Goal: Information Seeking & Learning: Learn about a topic

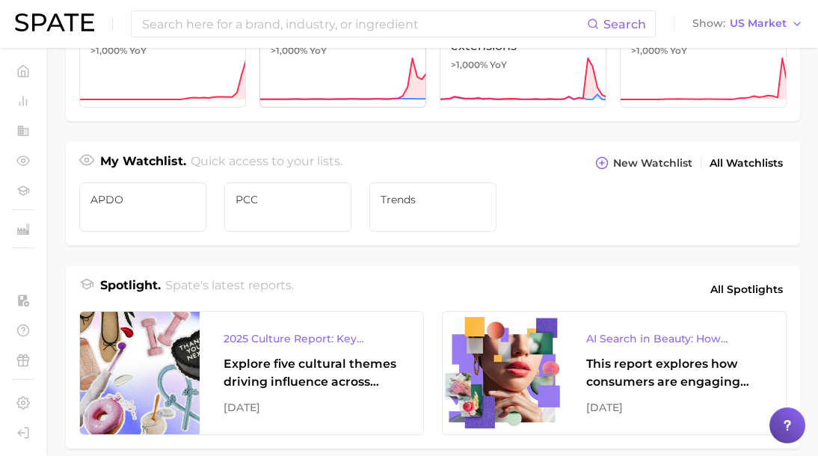
scroll to position [373, 0]
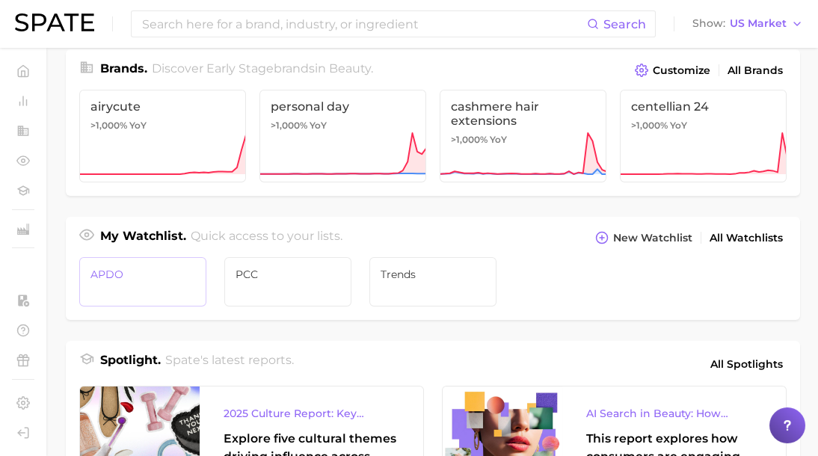
click at [181, 275] on span "APDO" at bounding box center [142, 274] width 105 height 12
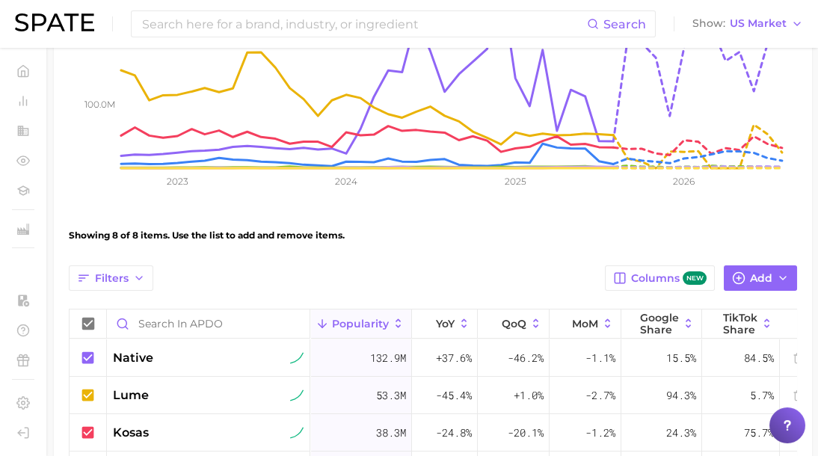
scroll to position [448, 0]
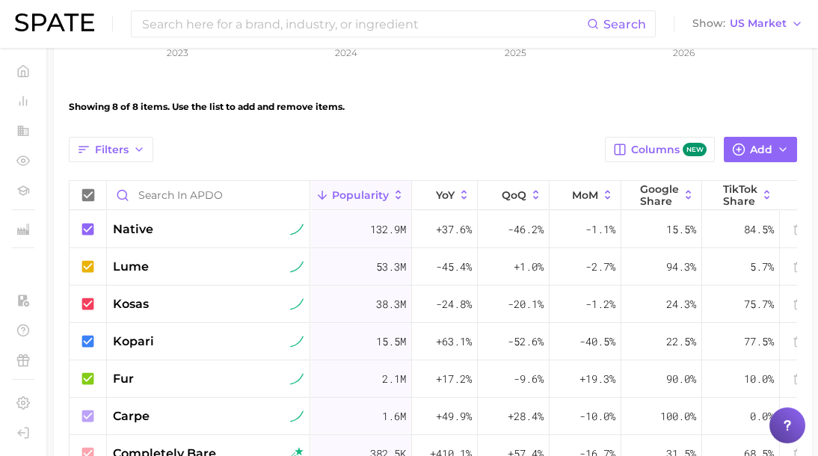
drag, startPoint x: 321, startPoint y: 128, endPoint x: 361, endPoint y: 130, distance: 39.7
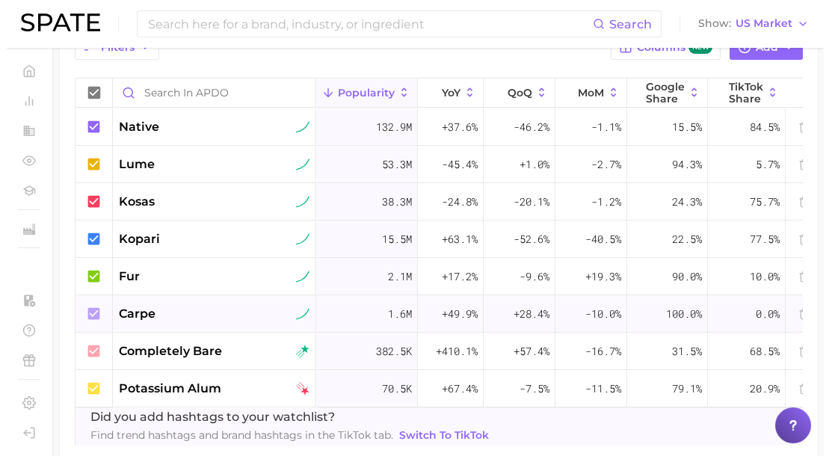
scroll to position [523, 0]
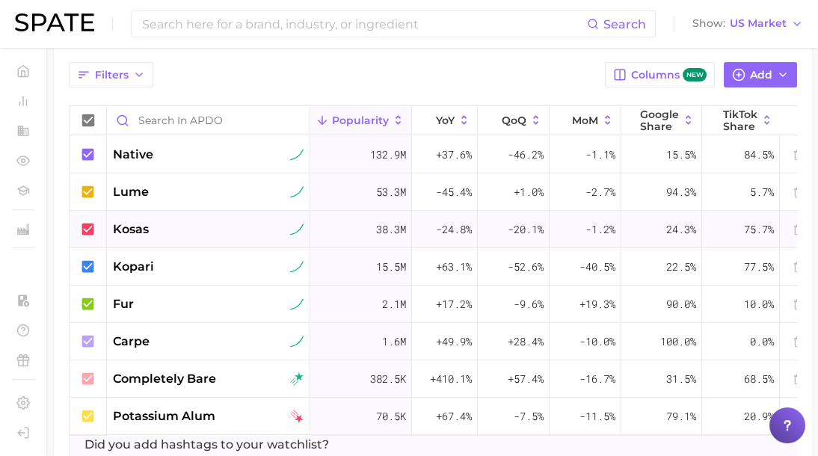
click at [140, 229] on span "kosas" at bounding box center [131, 230] width 36 height 18
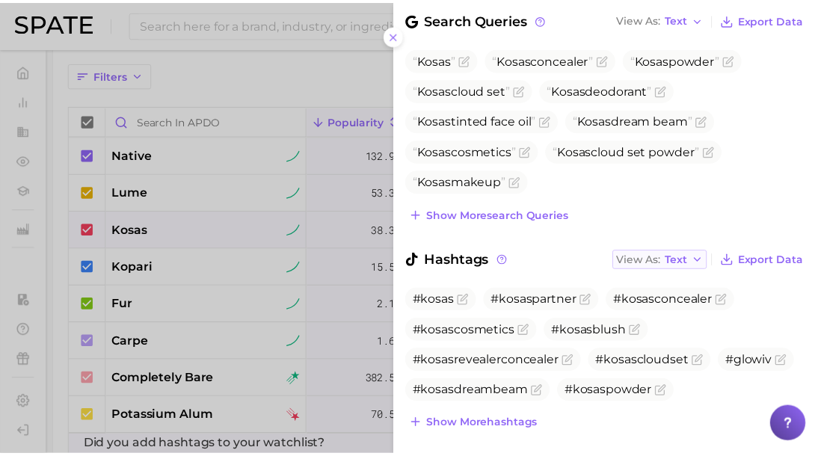
scroll to position [457, 0]
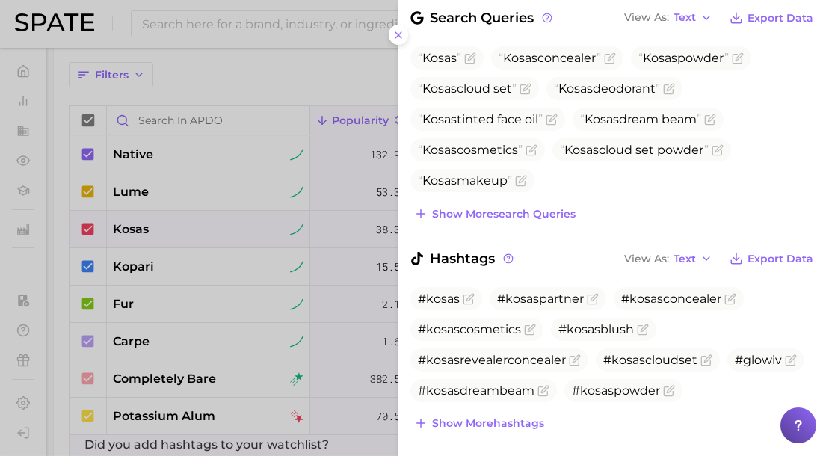
click at [304, 176] on div at bounding box center [414, 228] width 829 height 456
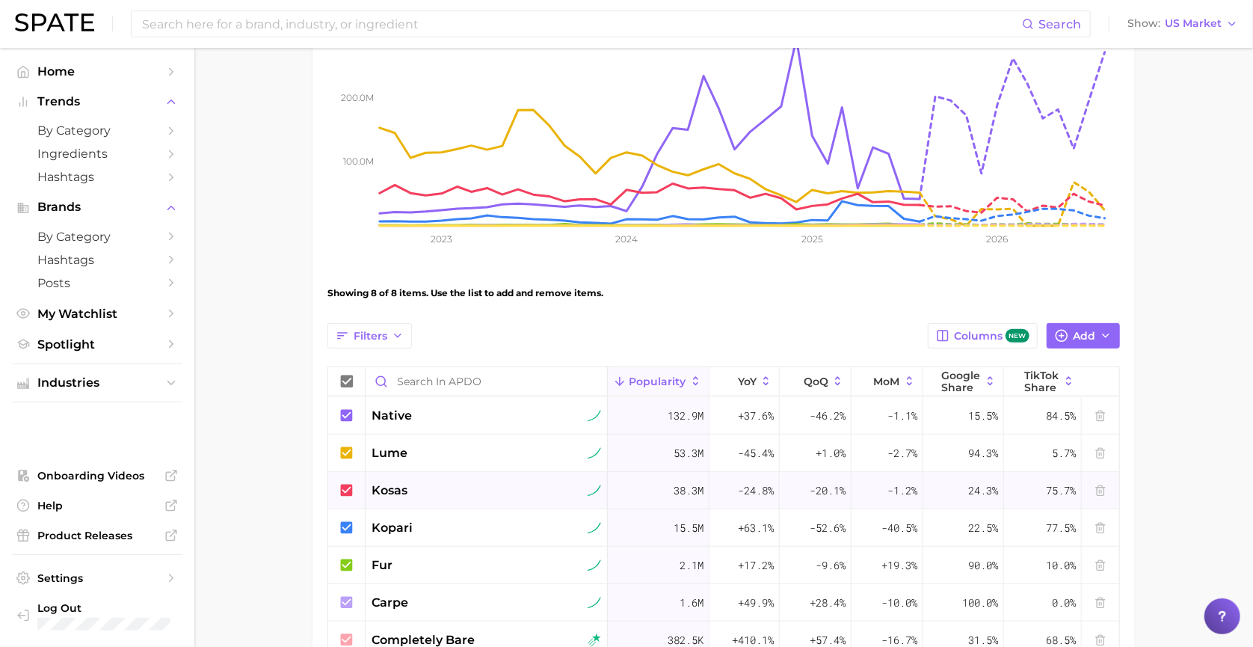
scroll to position [0, 0]
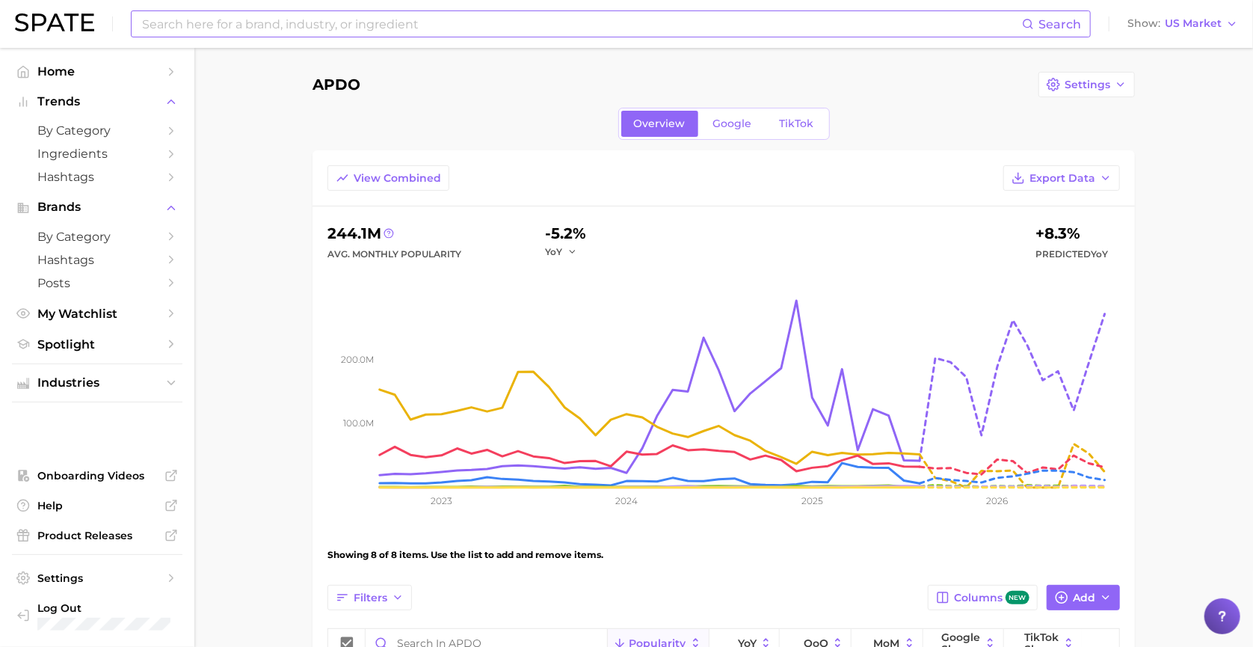
click at [276, 26] on input at bounding box center [581, 23] width 881 height 25
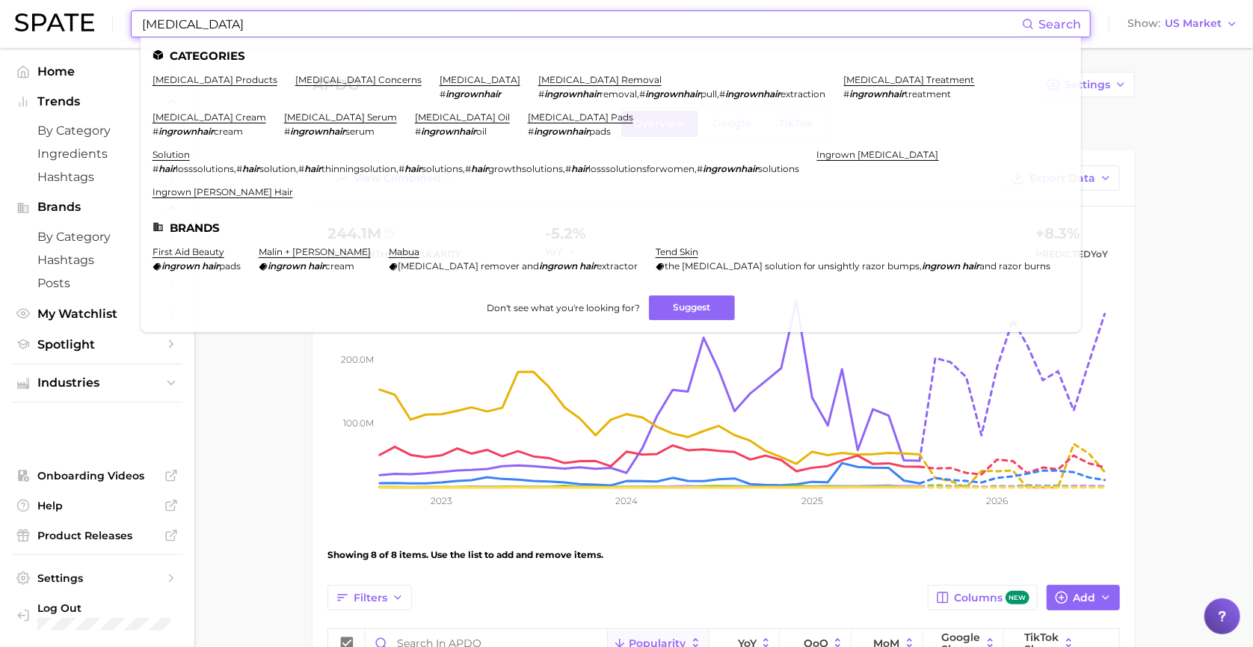
type input "[MEDICAL_DATA]"
click at [311, 83] on link "ingrown hair concerns" at bounding box center [358, 79] width 126 height 11
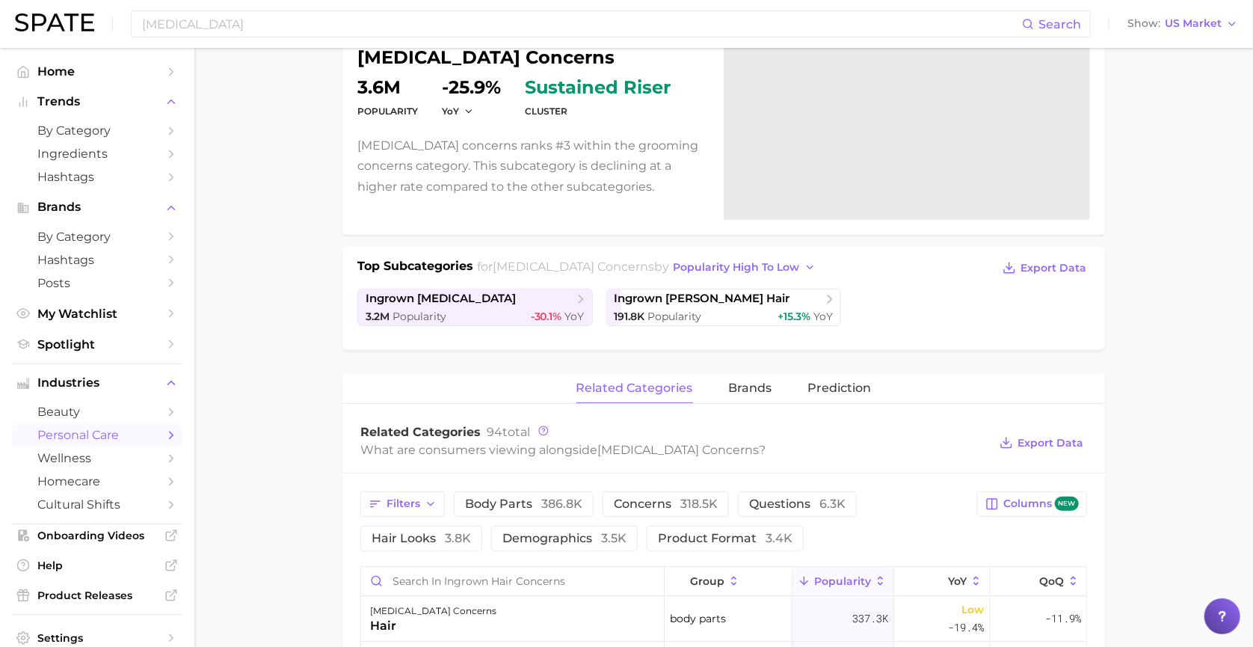
scroll to position [150, 0]
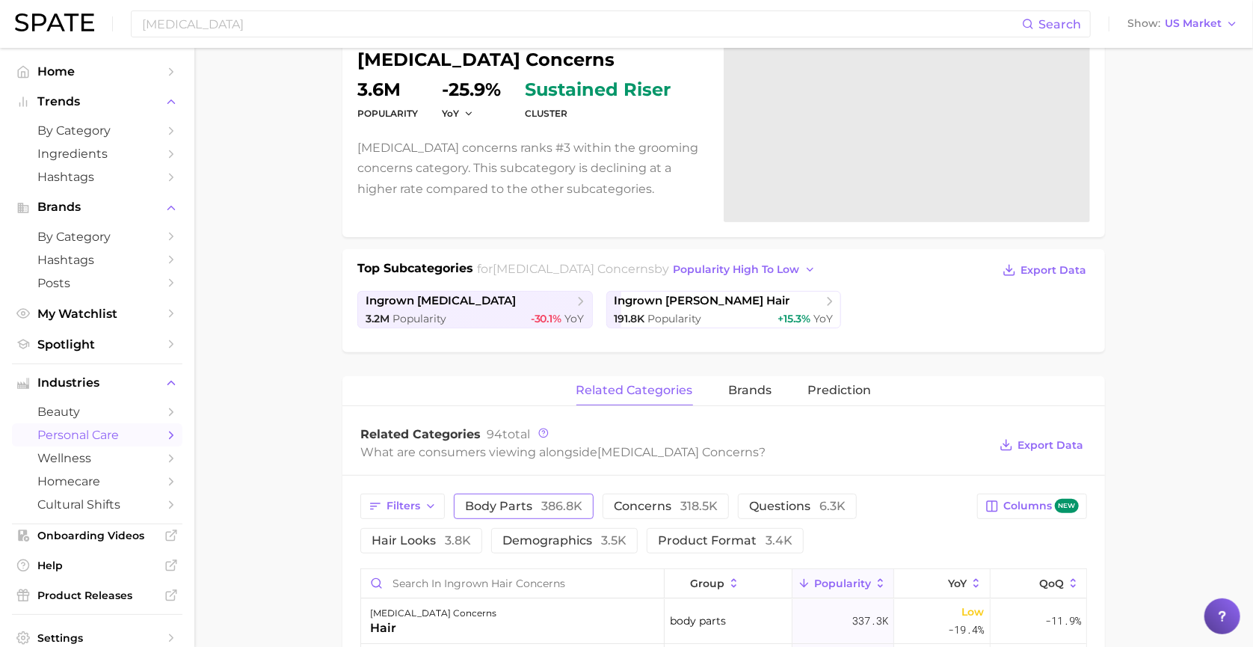
click at [492, 455] on span "body parts 386.8k" at bounding box center [523, 506] width 117 height 12
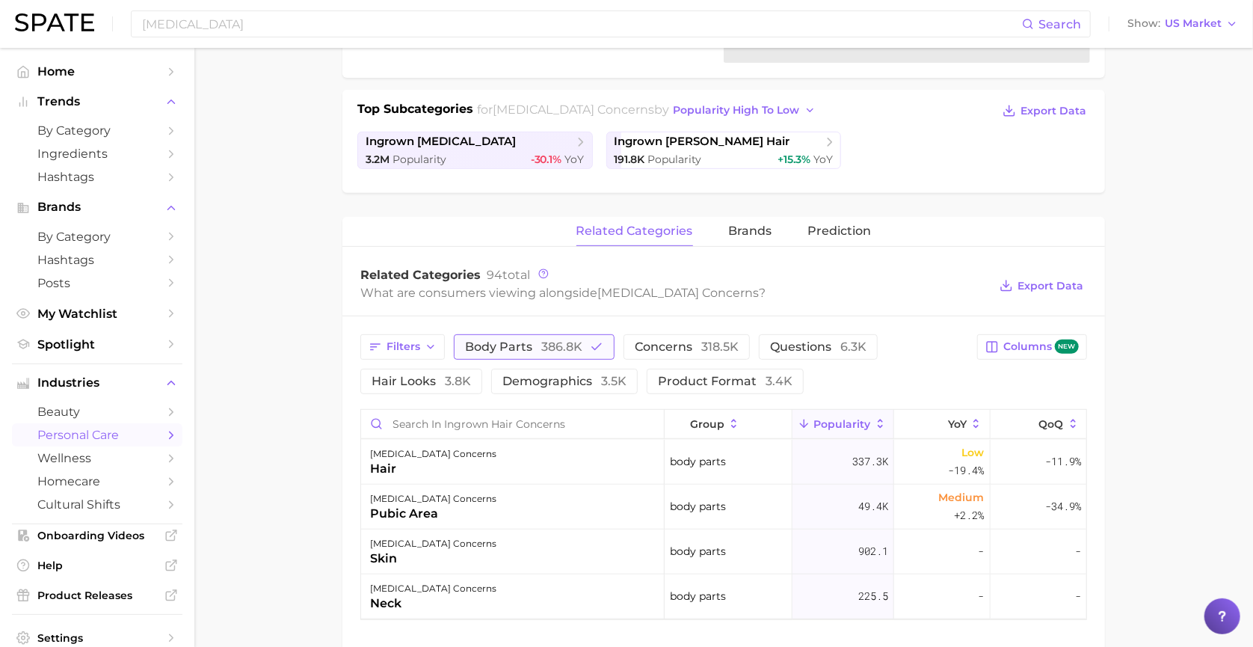
scroll to position [299, 0]
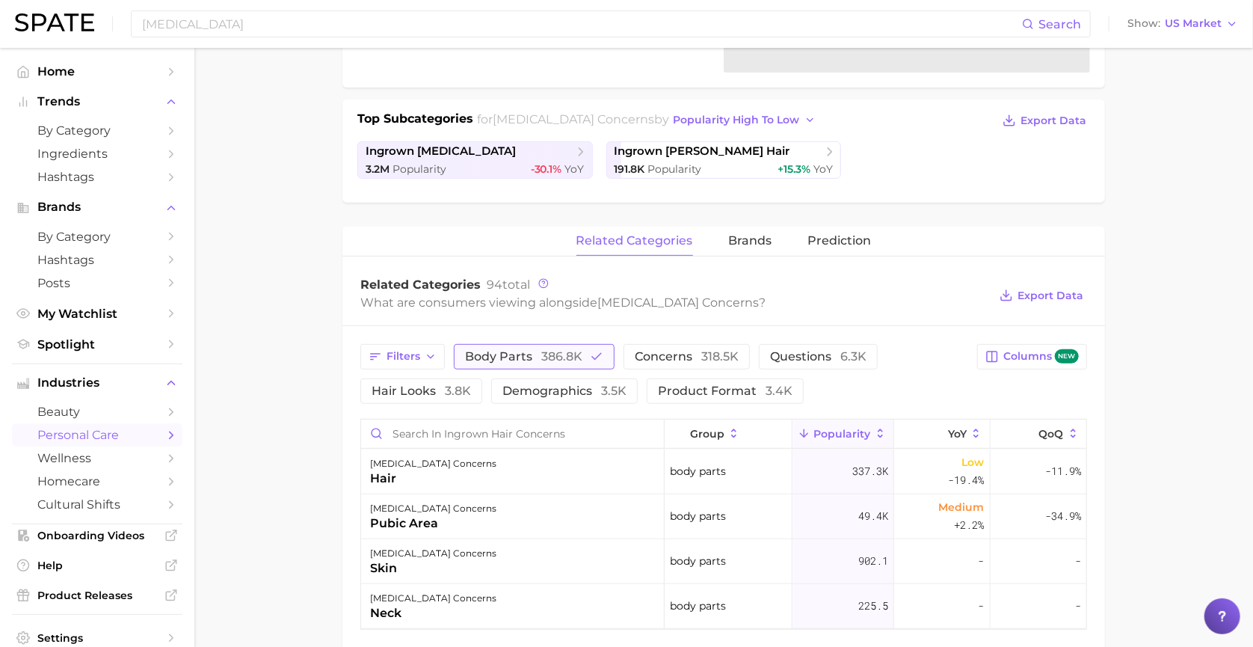
click at [536, 351] on span "body parts 386.8k" at bounding box center [523, 357] width 117 height 12
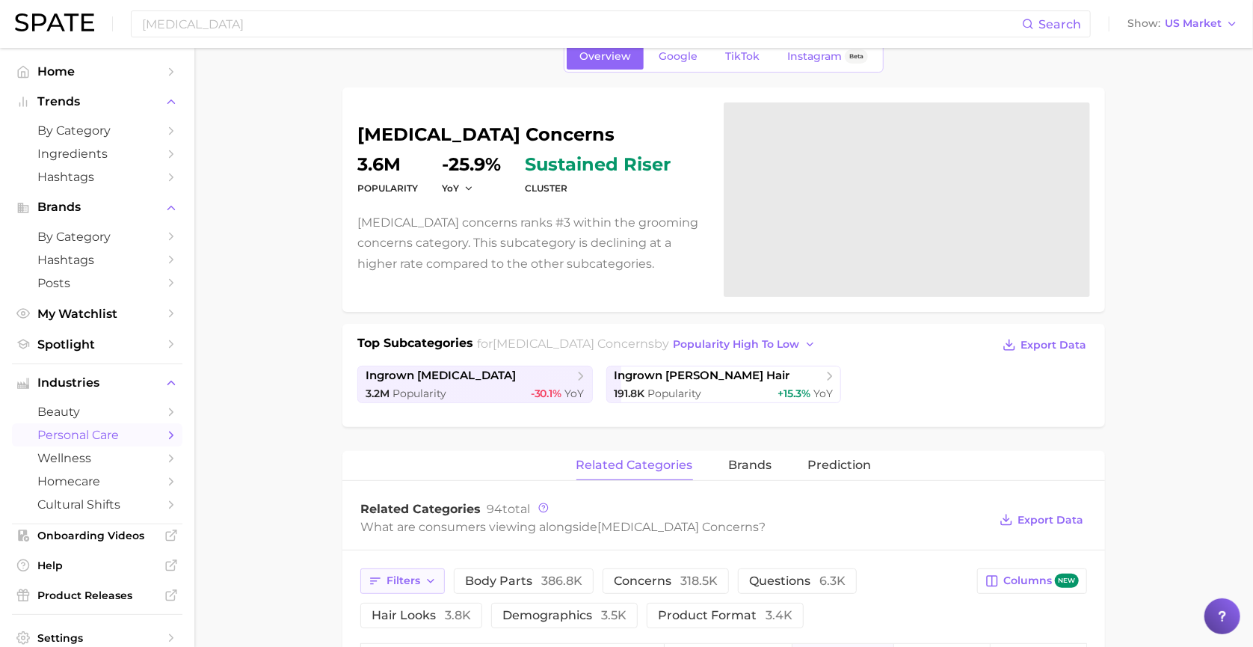
scroll to position [0, 0]
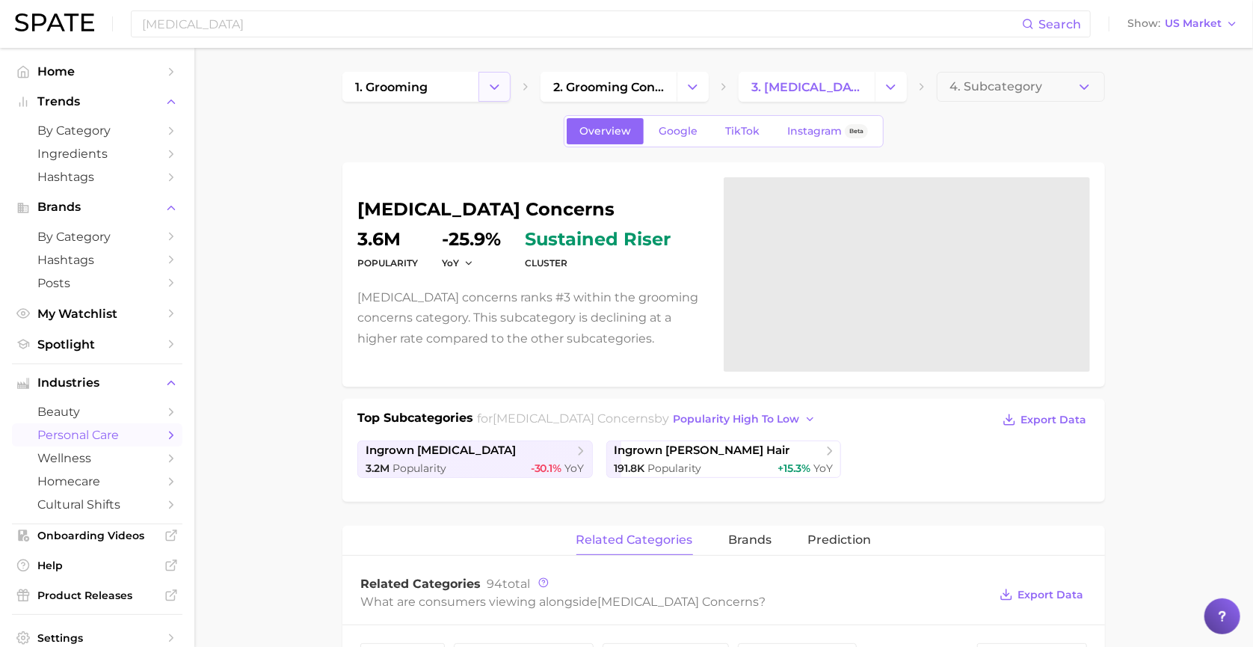
click at [498, 81] on icon "Change Category" at bounding box center [495, 87] width 16 height 16
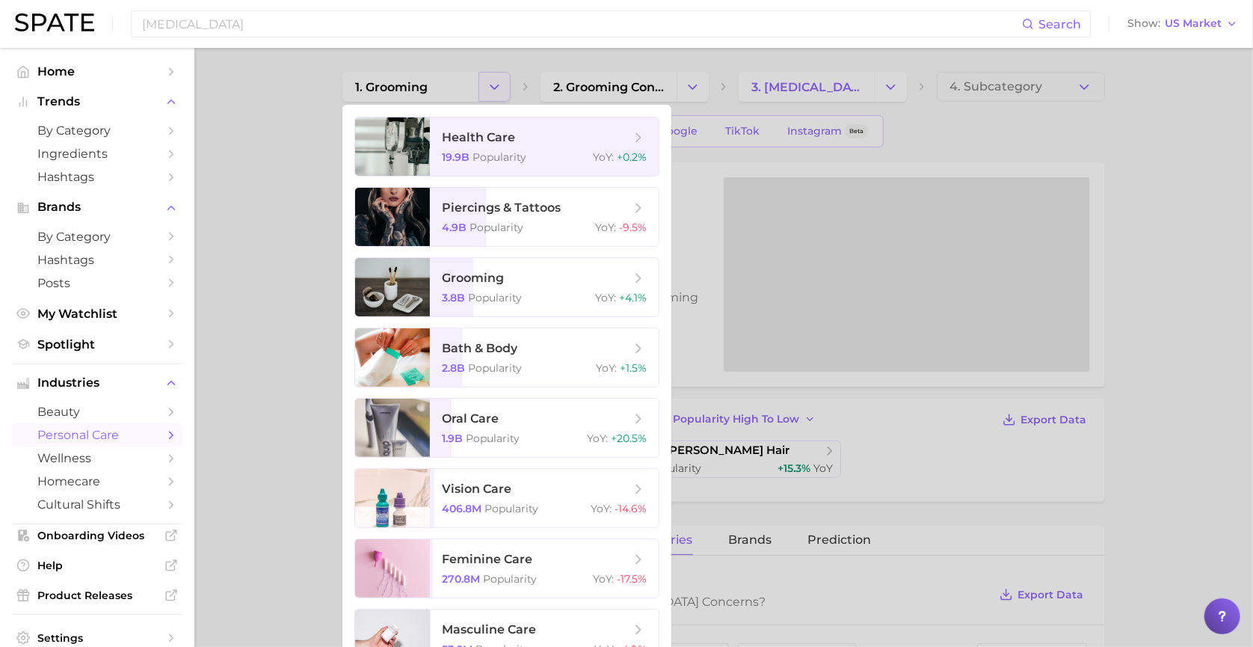
click at [498, 81] on div at bounding box center [626, 323] width 1253 height 647
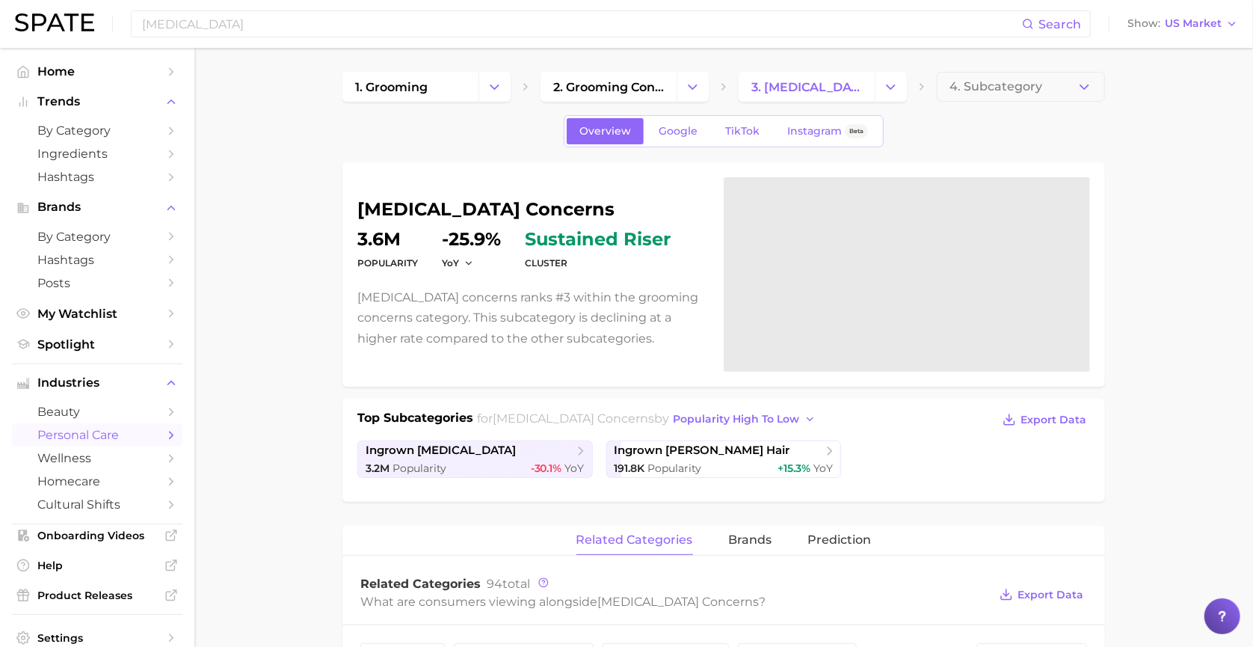
click at [528, 282] on div "ingrown hair concerns Popularity 3.6m YoY -25.9% cluster sustained riser Ingrow…" at bounding box center [531, 274] width 348 height 148
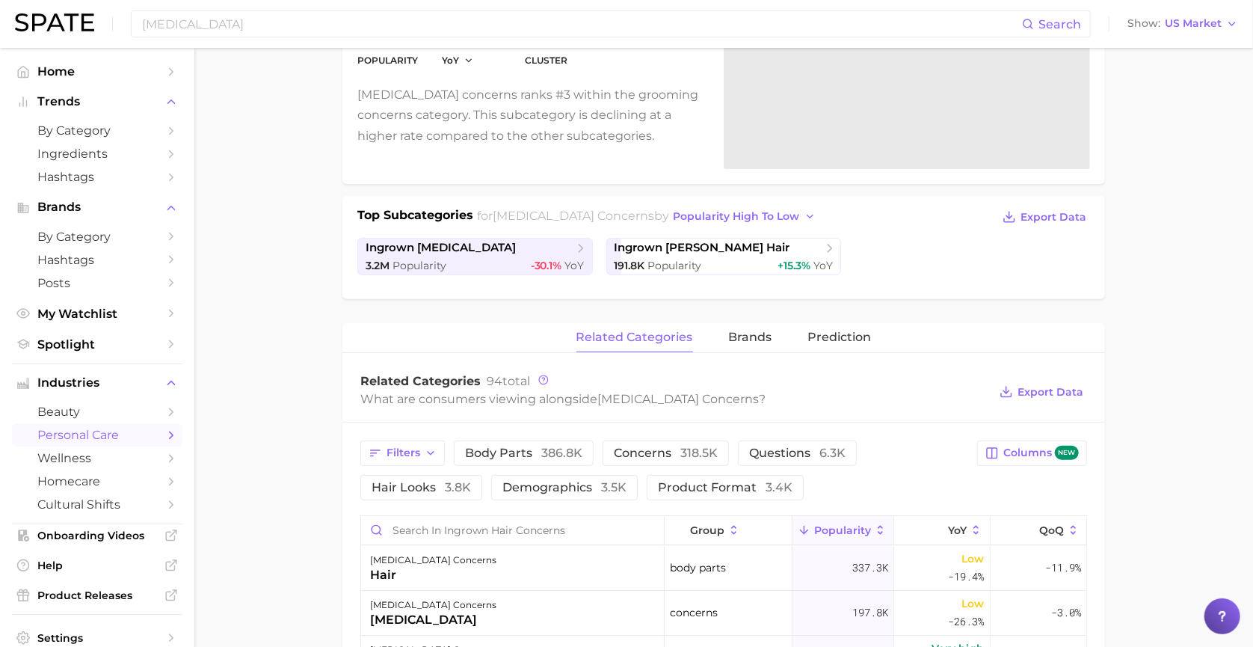
scroll to position [523, 0]
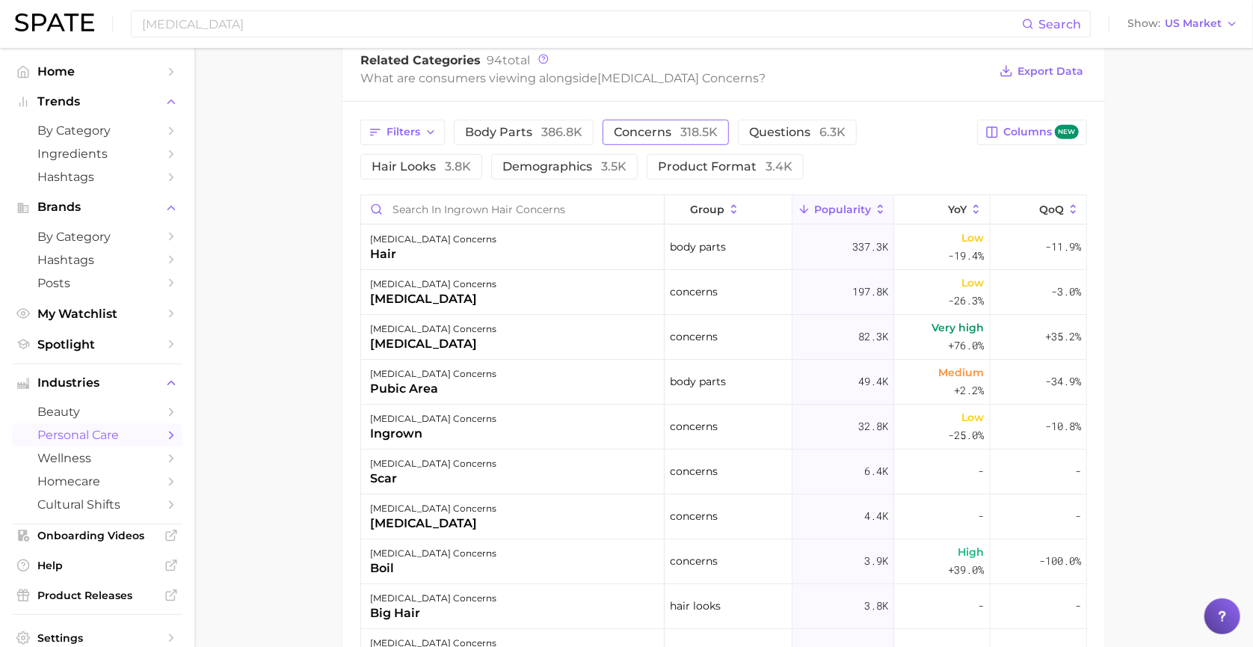
click at [649, 135] on span "concerns 318.5k" at bounding box center [666, 132] width 104 height 12
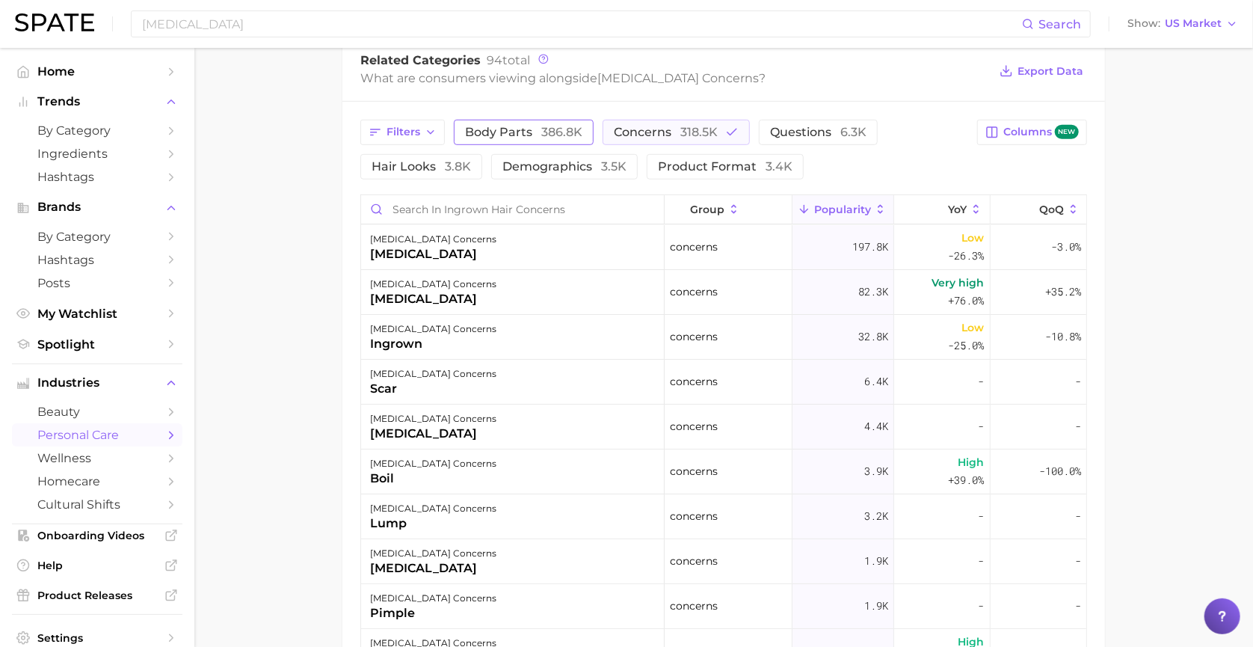
click at [564, 134] on span "386.8k" at bounding box center [561, 132] width 41 height 14
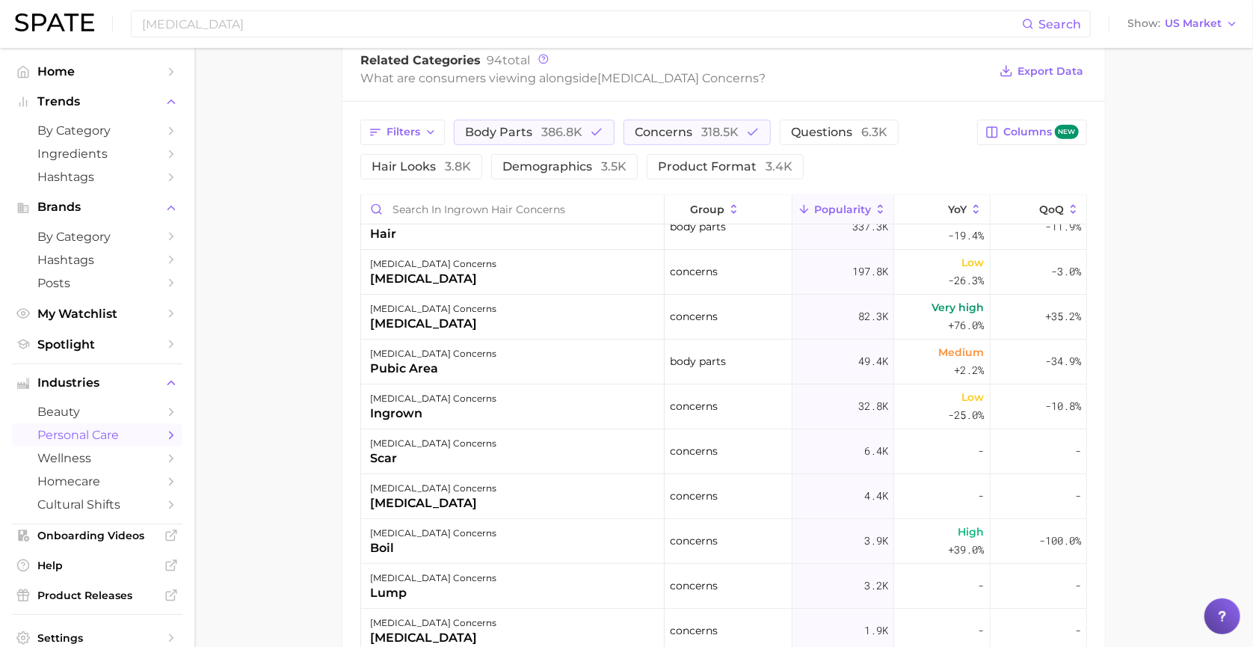
scroll to position [0, 0]
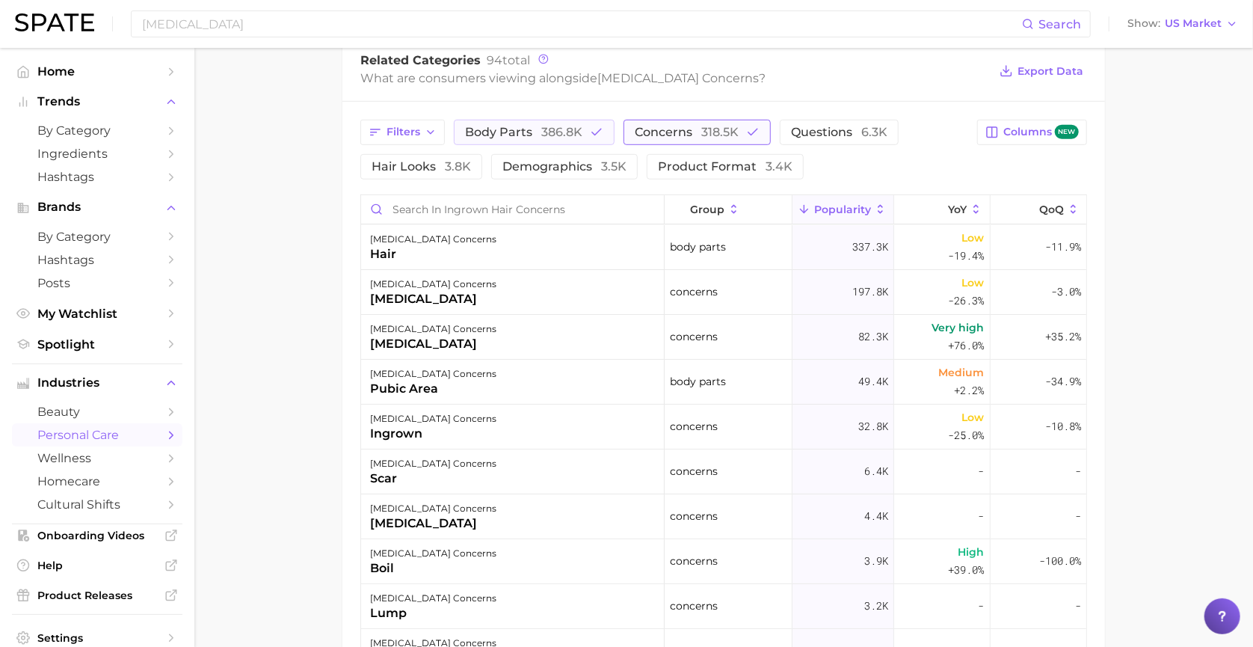
click at [697, 126] on span "concerns 318.5k" at bounding box center [687, 132] width 104 height 12
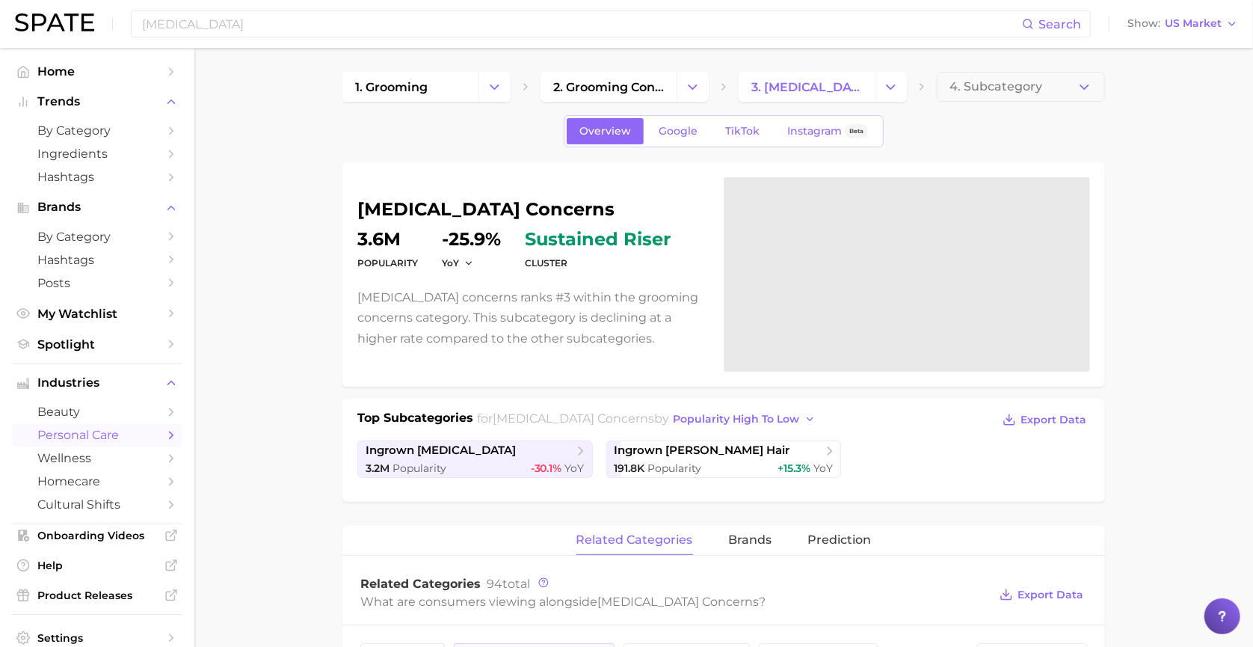
click at [575, 241] on span "sustained riser" at bounding box center [598, 239] width 146 height 18
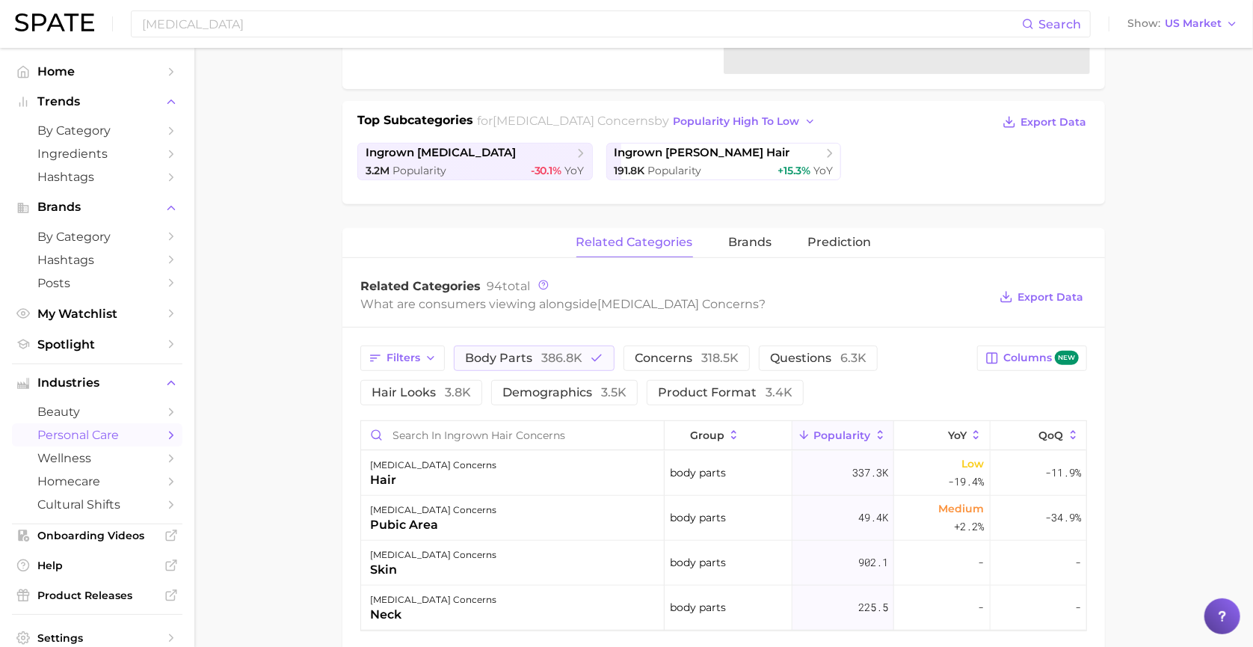
scroll to position [299, 0]
click at [497, 355] on span "body parts 386.8k" at bounding box center [523, 357] width 117 height 12
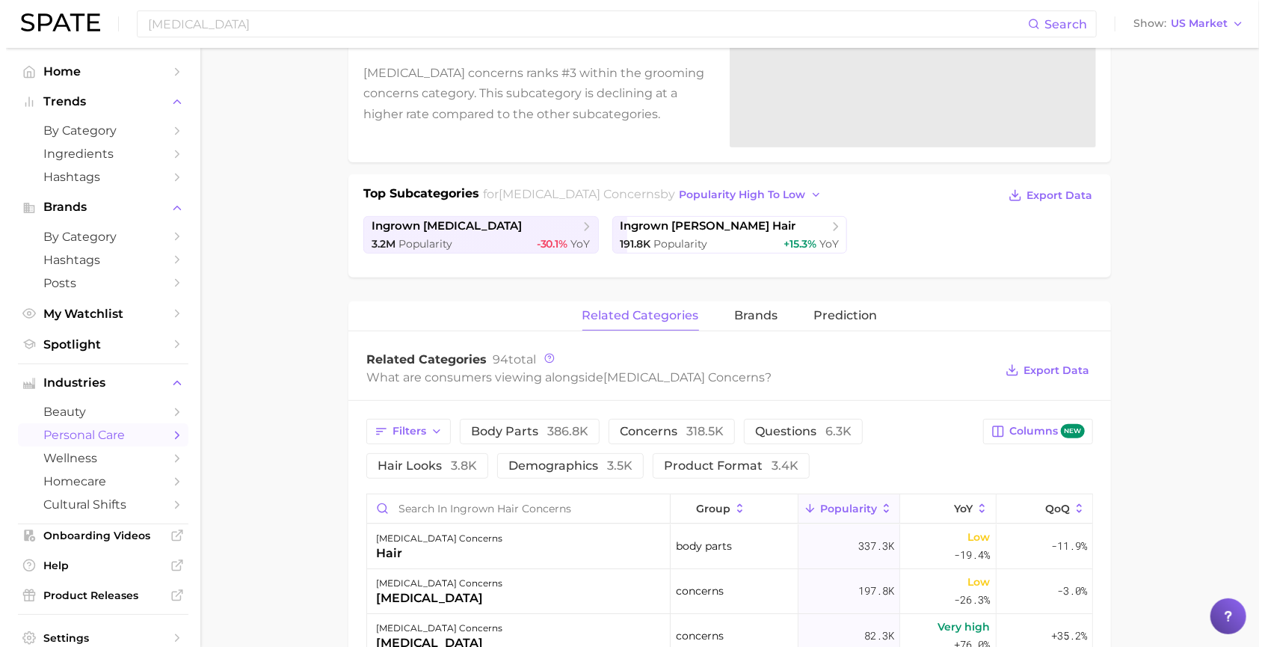
scroll to position [523, 0]
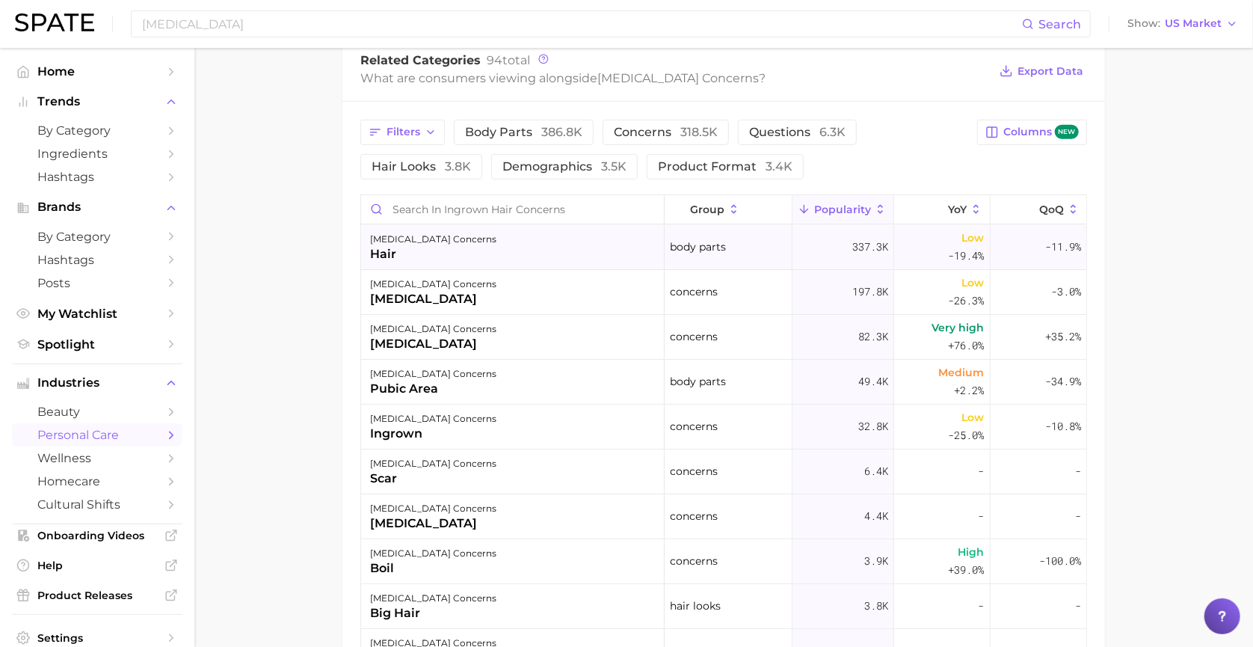
click at [446, 235] on div "ingrown hair concerns" at bounding box center [433, 239] width 126 height 18
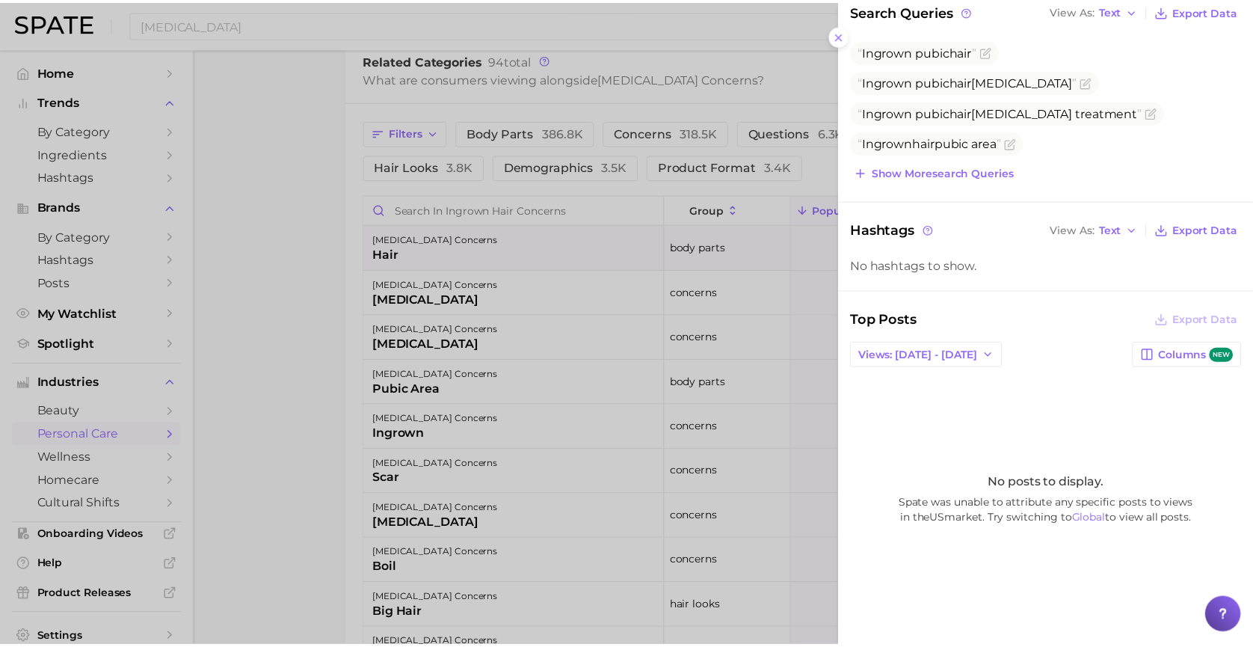
scroll to position [227, 0]
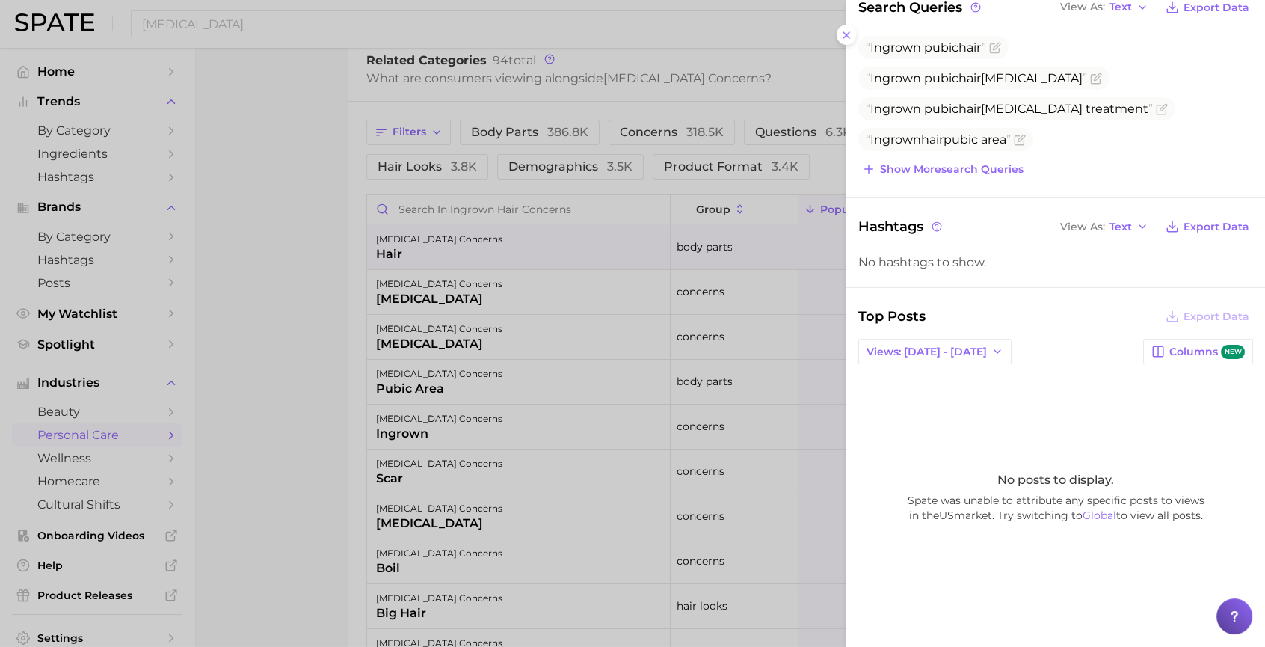
click at [279, 422] on div at bounding box center [632, 323] width 1265 height 647
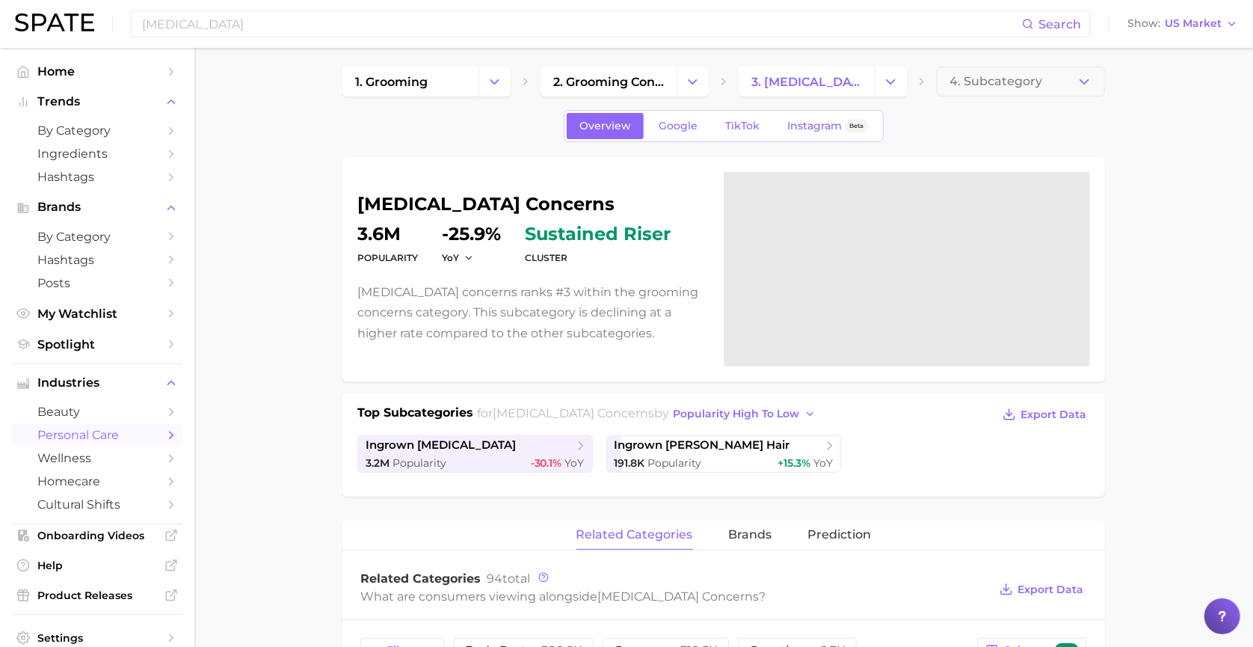
scroll to position [0, 0]
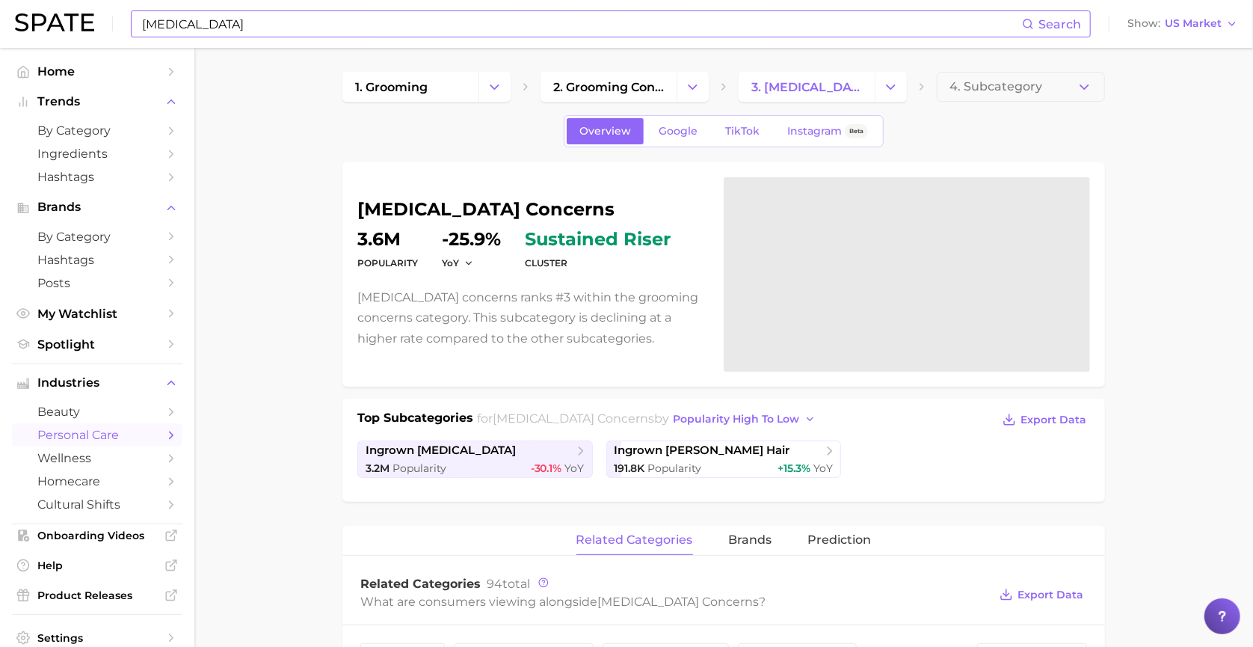
click at [293, 31] on input "[MEDICAL_DATA]" at bounding box center [581, 23] width 881 height 25
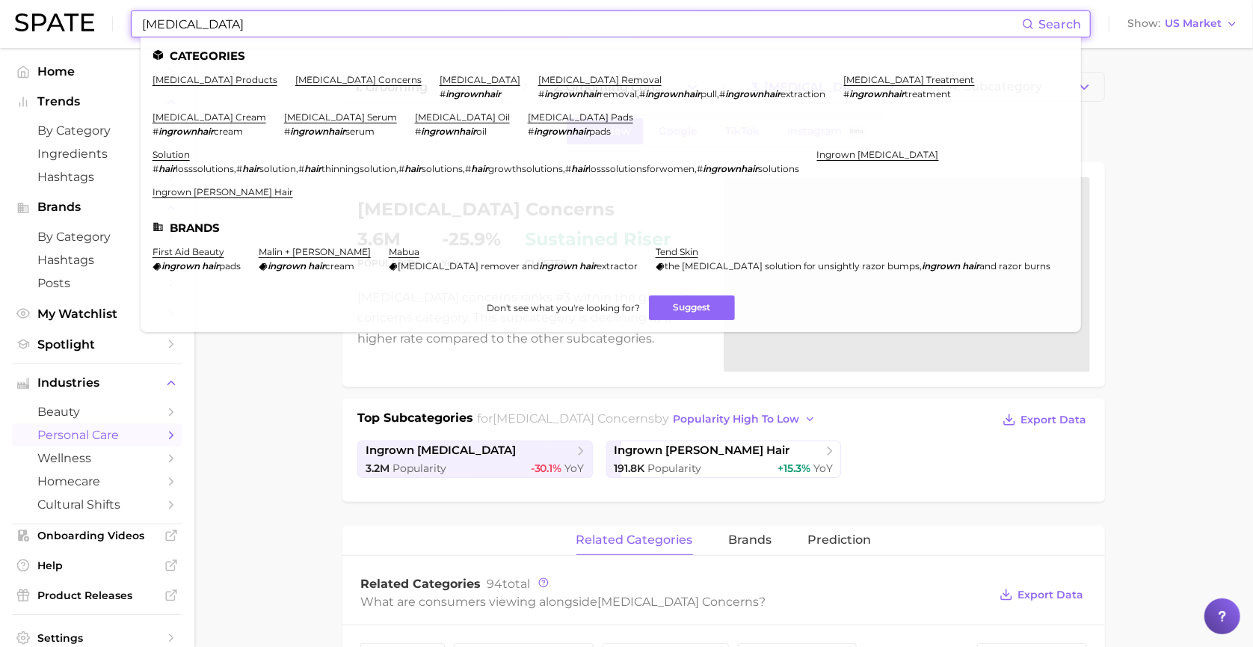
click at [293, 31] on input "[MEDICAL_DATA]" at bounding box center [581, 23] width 881 height 25
drag, startPoint x: 13, startPoint y: 14, endPoint x: 266, endPoint y: 456, distance: 509.3
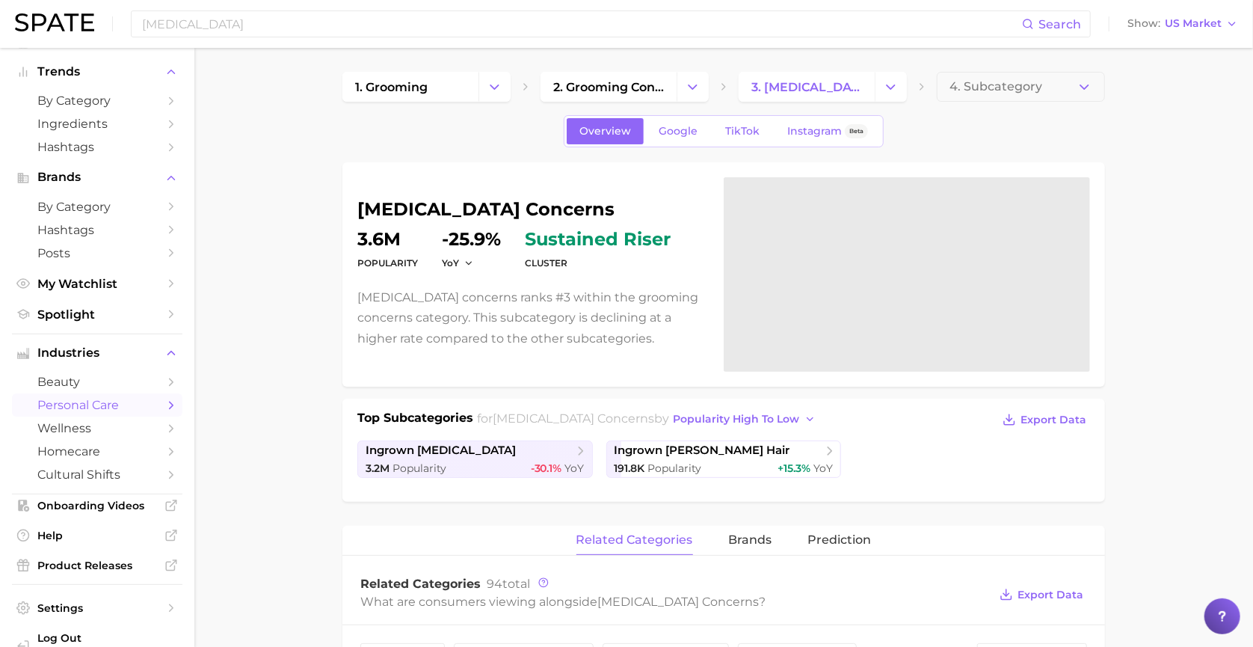
scroll to position [60, 0]
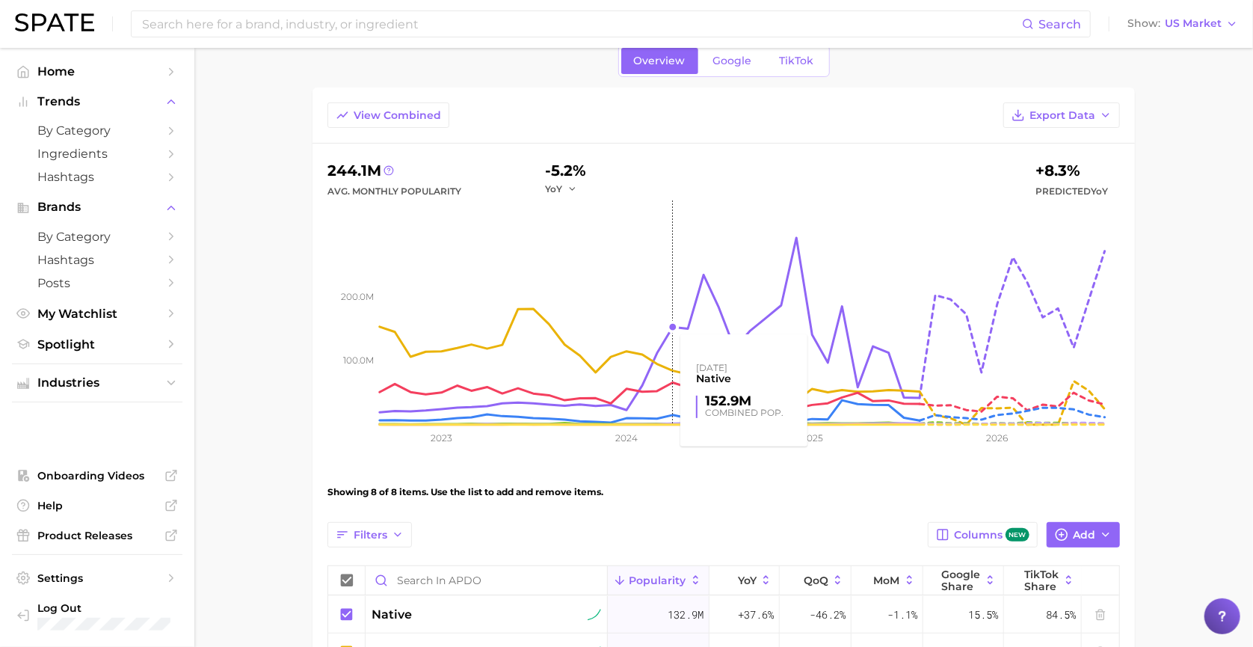
scroll to position [437, 0]
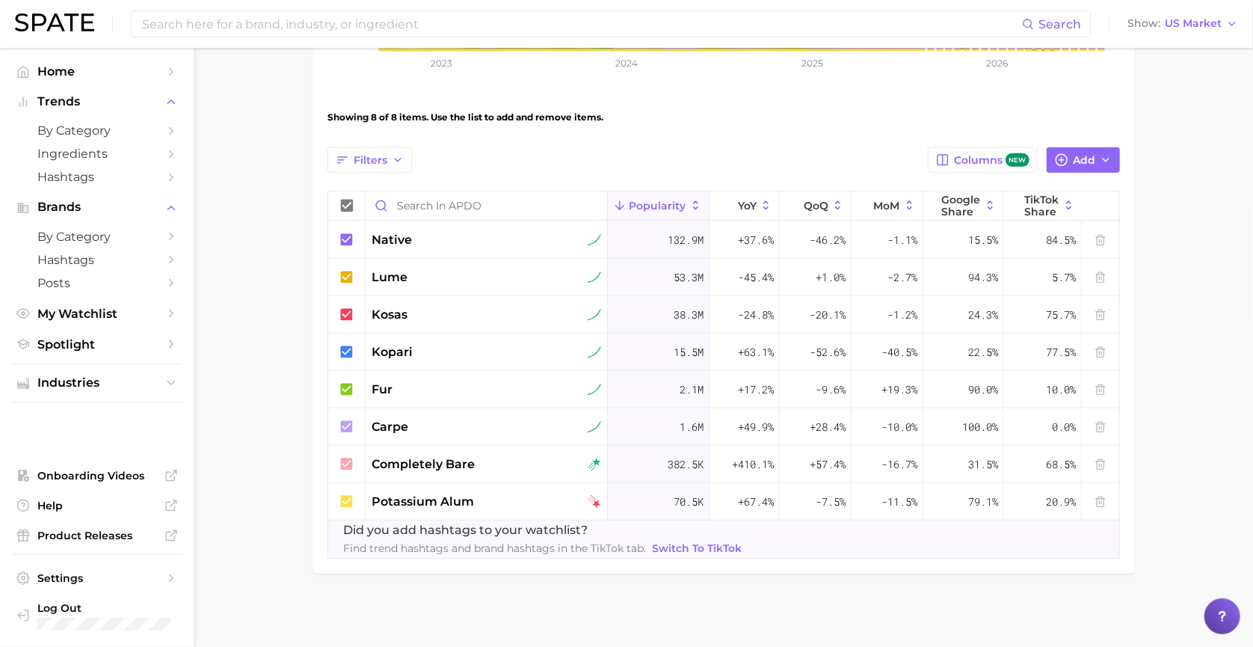
click at [709, 455] on span "Switch to TikTok" at bounding box center [697, 548] width 90 height 13
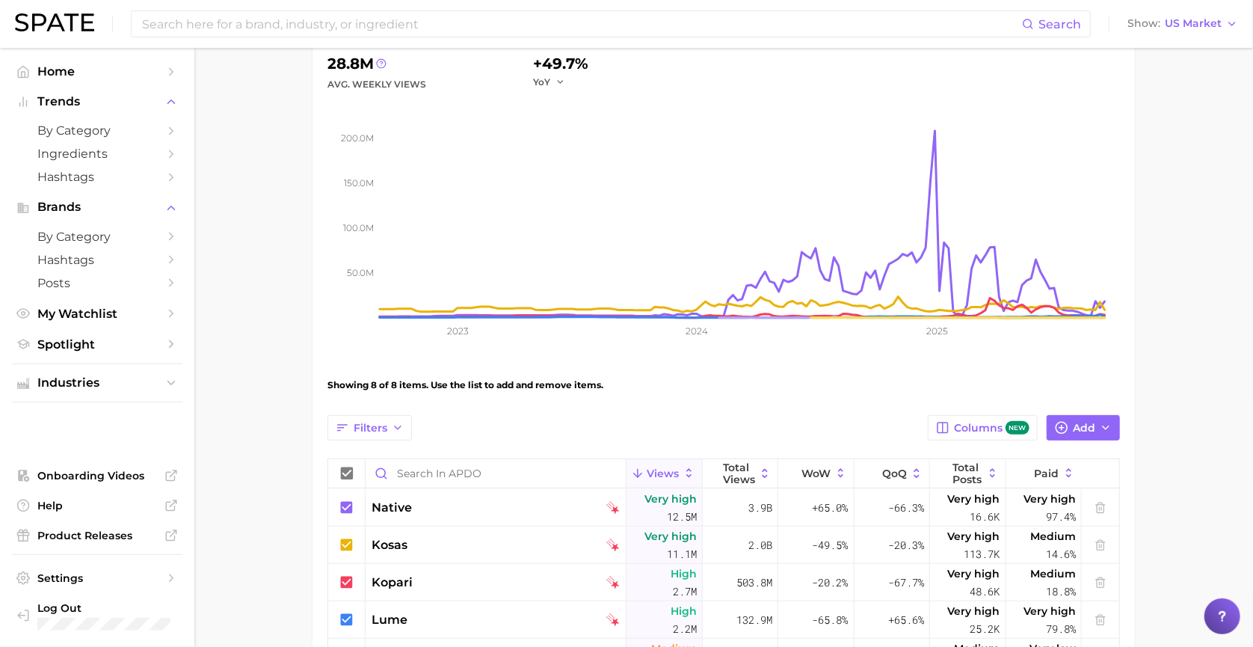
scroll to position [162, 0]
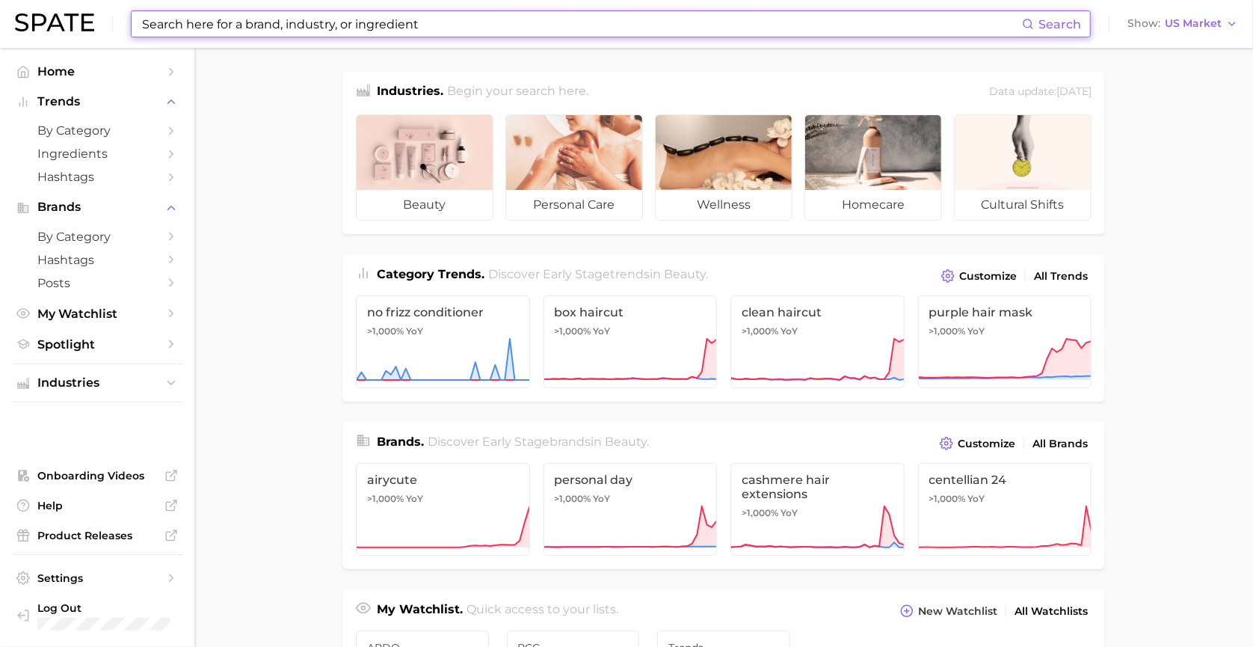
click at [466, 31] on input at bounding box center [581, 23] width 881 height 25
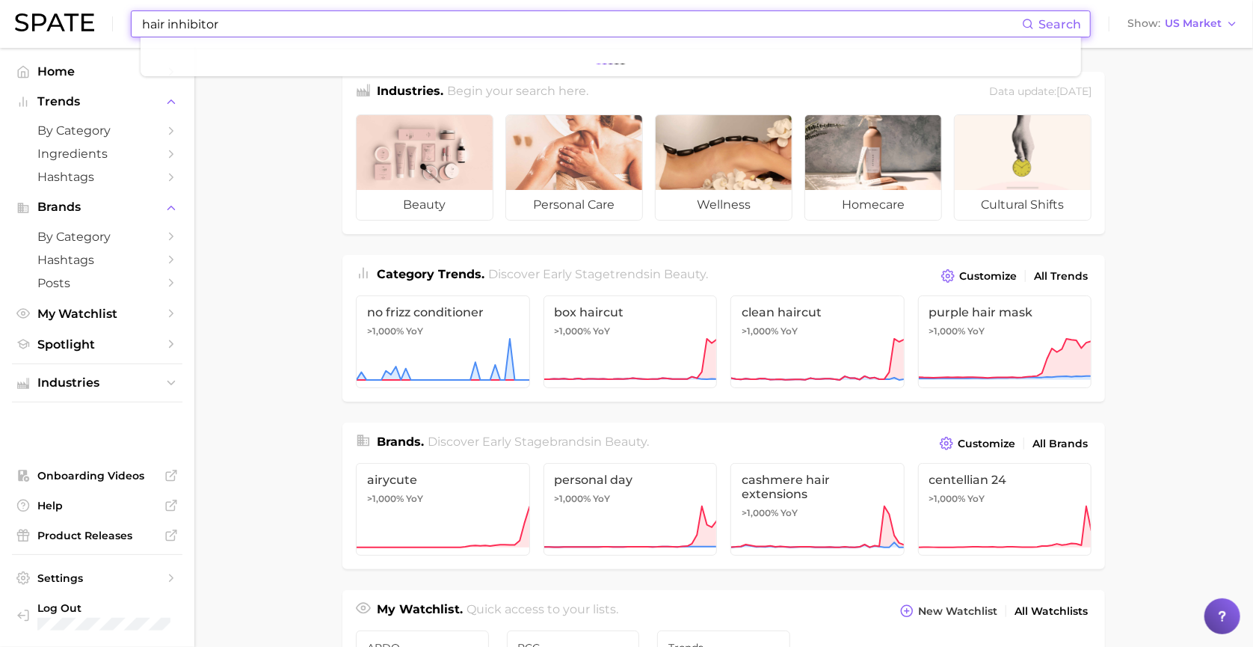
type input "hair inhibitor"
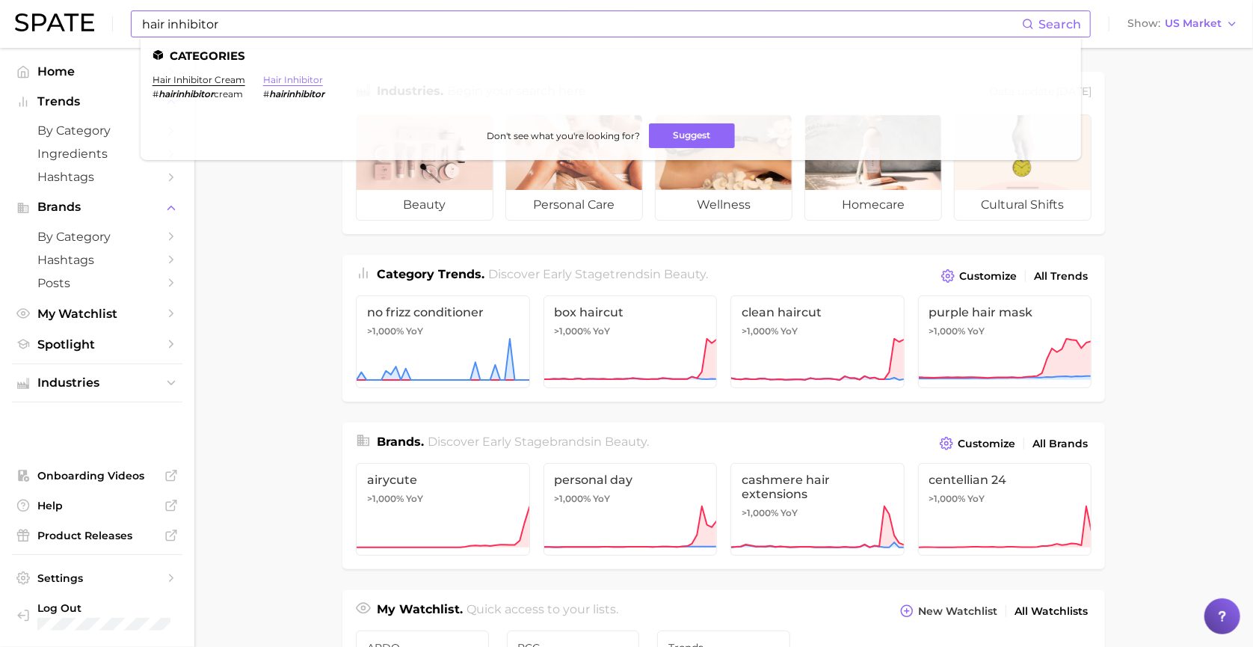
click at [271, 81] on link "hair inhibitor" at bounding box center [293, 79] width 60 height 11
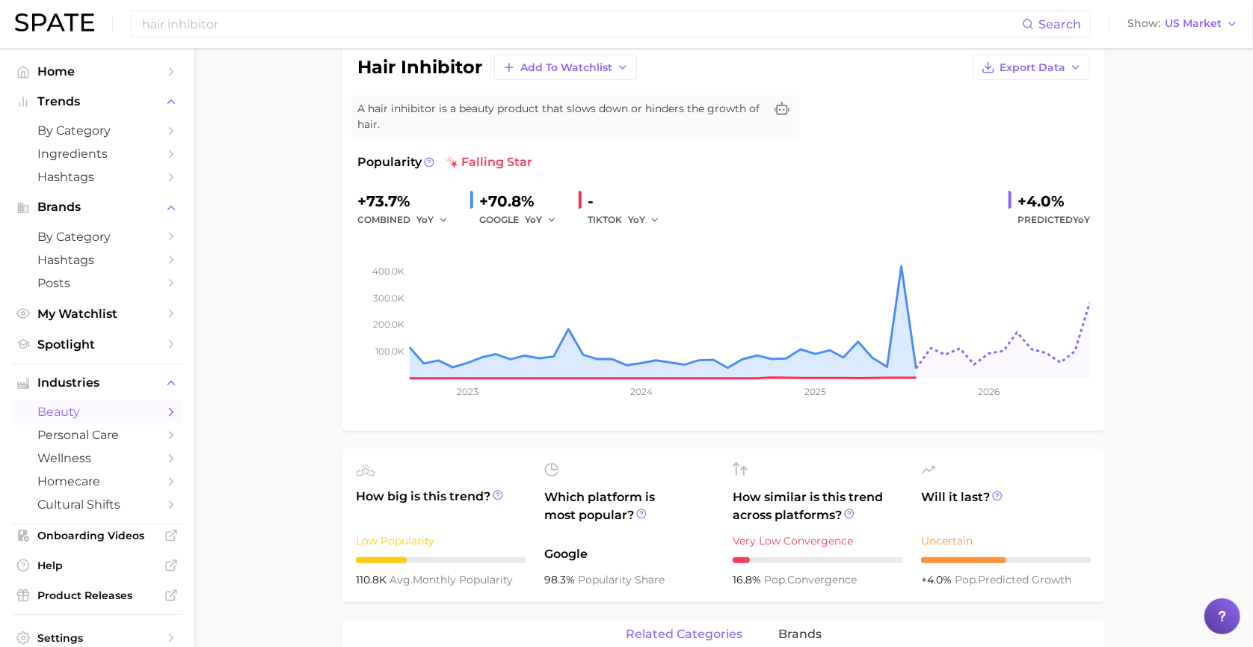
scroll to position [150, 0]
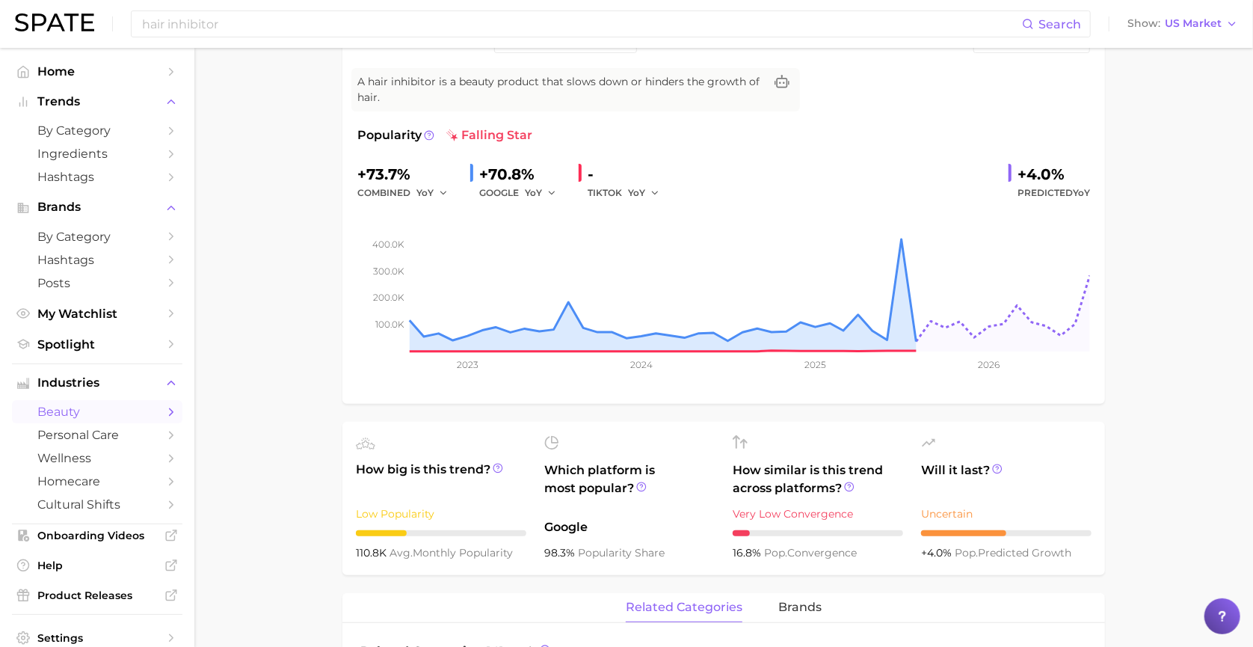
click at [466, 132] on span "falling star" at bounding box center [489, 135] width 86 height 18
click at [431, 137] on circle at bounding box center [429, 135] width 9 height 9
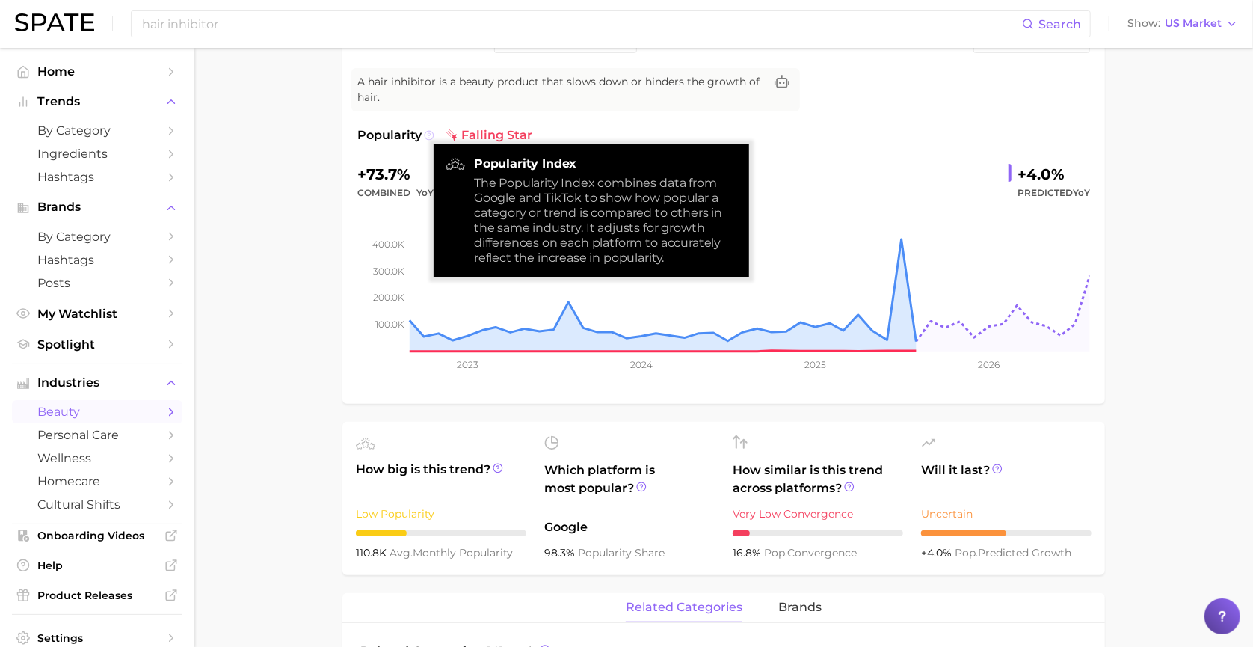
click at [431, 137] on circle at bounding box center [429, 135] width 9 height 9
